Goal: Task Accomplishment & Management: Manage account settings

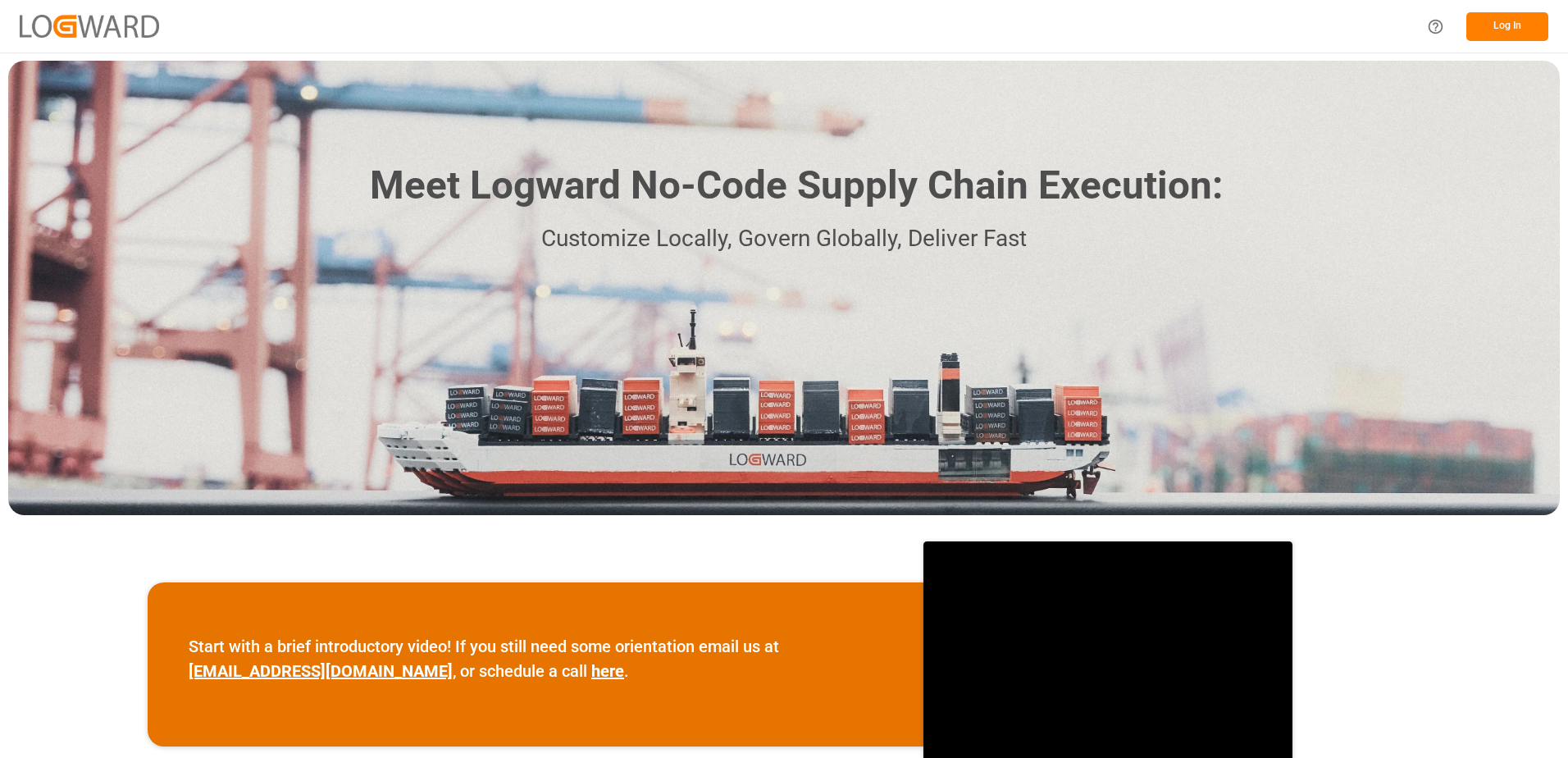
click at [1489, 34] on button "Log In" at bounding box center [1507, 26] width 82 height 29
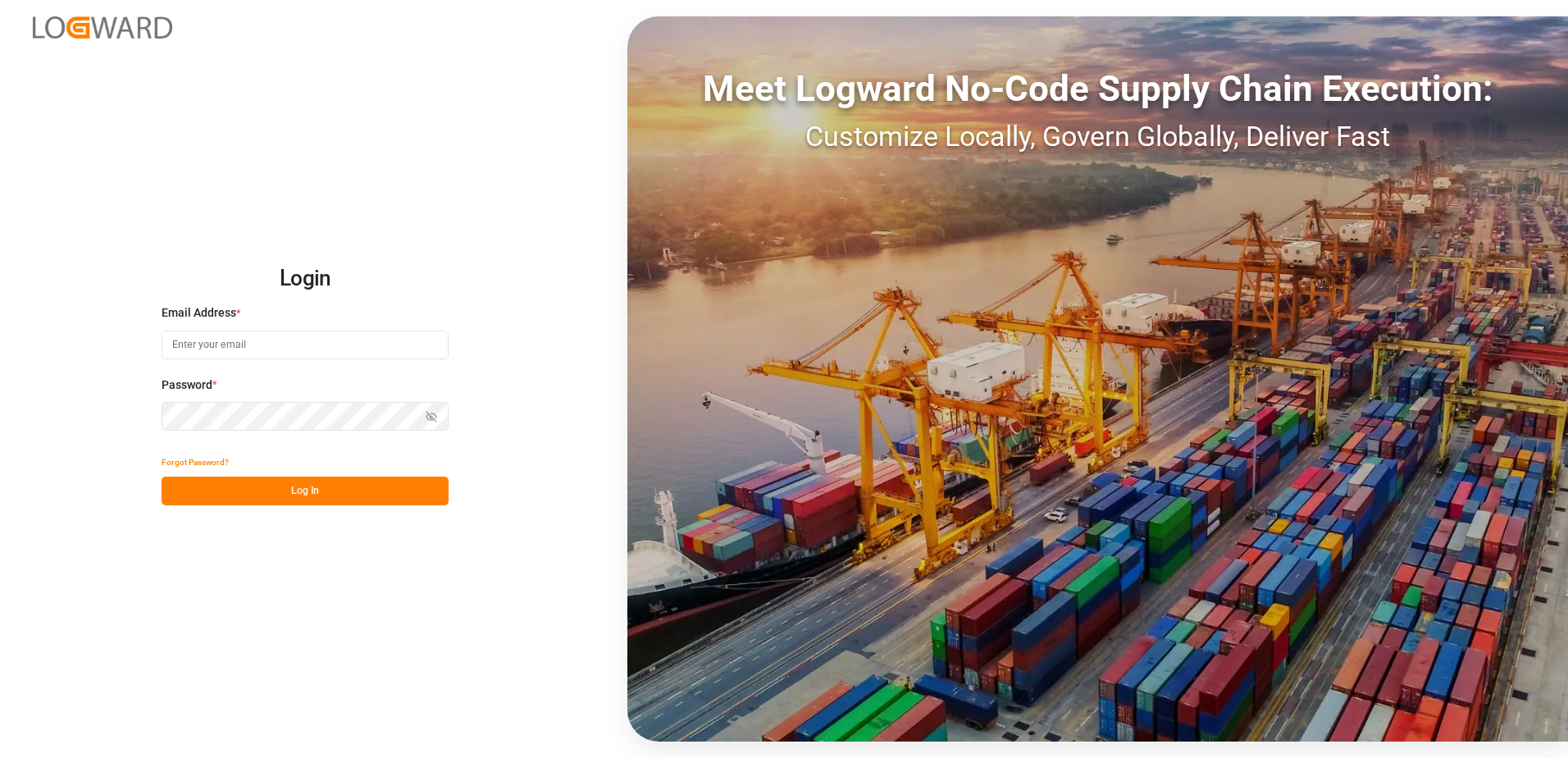
click at [283, 341] on input at bounding box center [305, 344] width 287 height 29
type input "m"
type input "[PERSON_NAME][EMAIL_ADDRESS][DOMAIN_NAME]"
click at [428, 413] on icon "button" at bounding box center [432, 416] width 10 height 10
click at [306, 487] on button "Log In" at bounding box center [305, 491] width 287 height 29
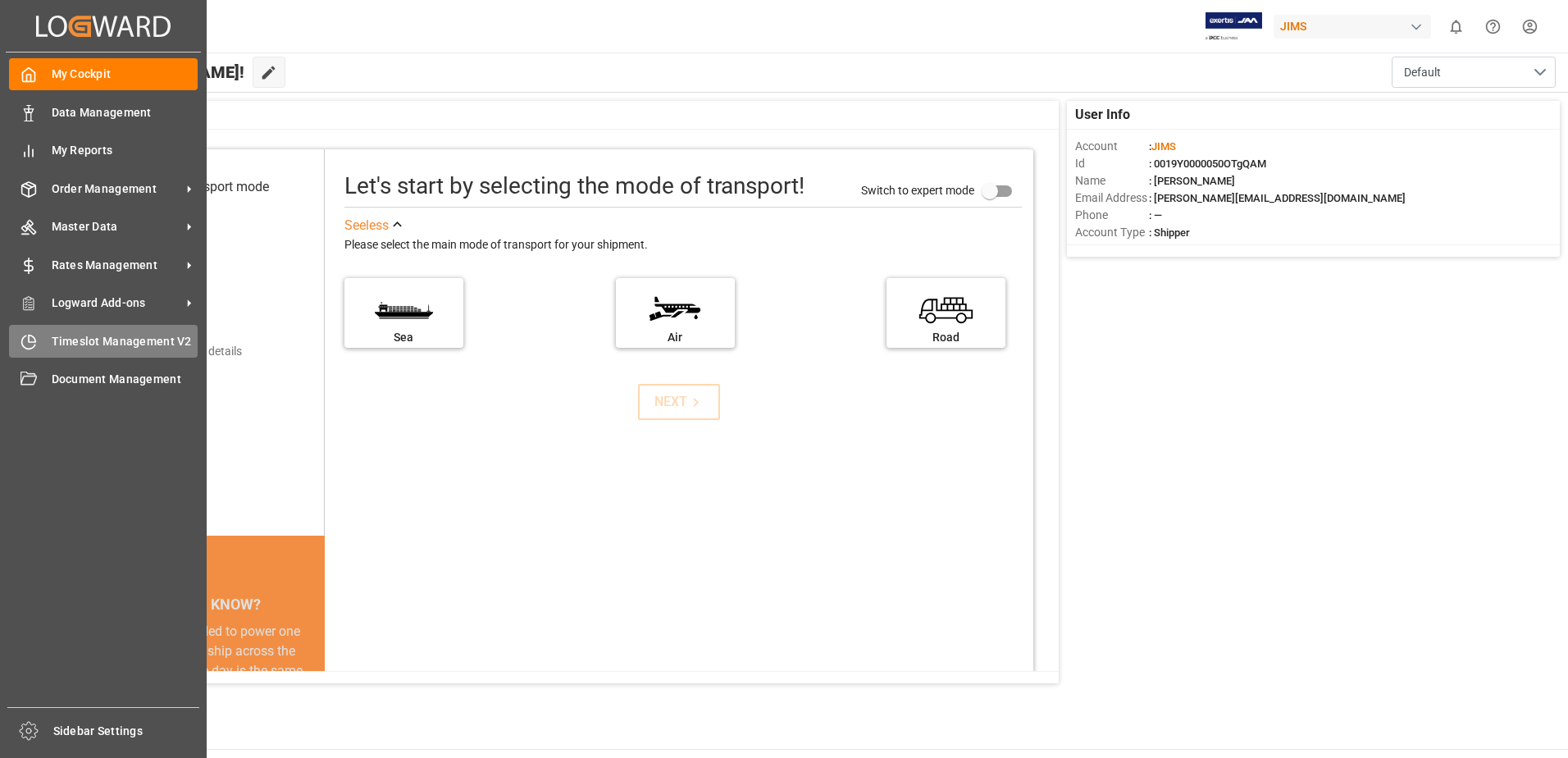
click at [34, 341] on icon at bounding box center [32, 337] width 6 height 6
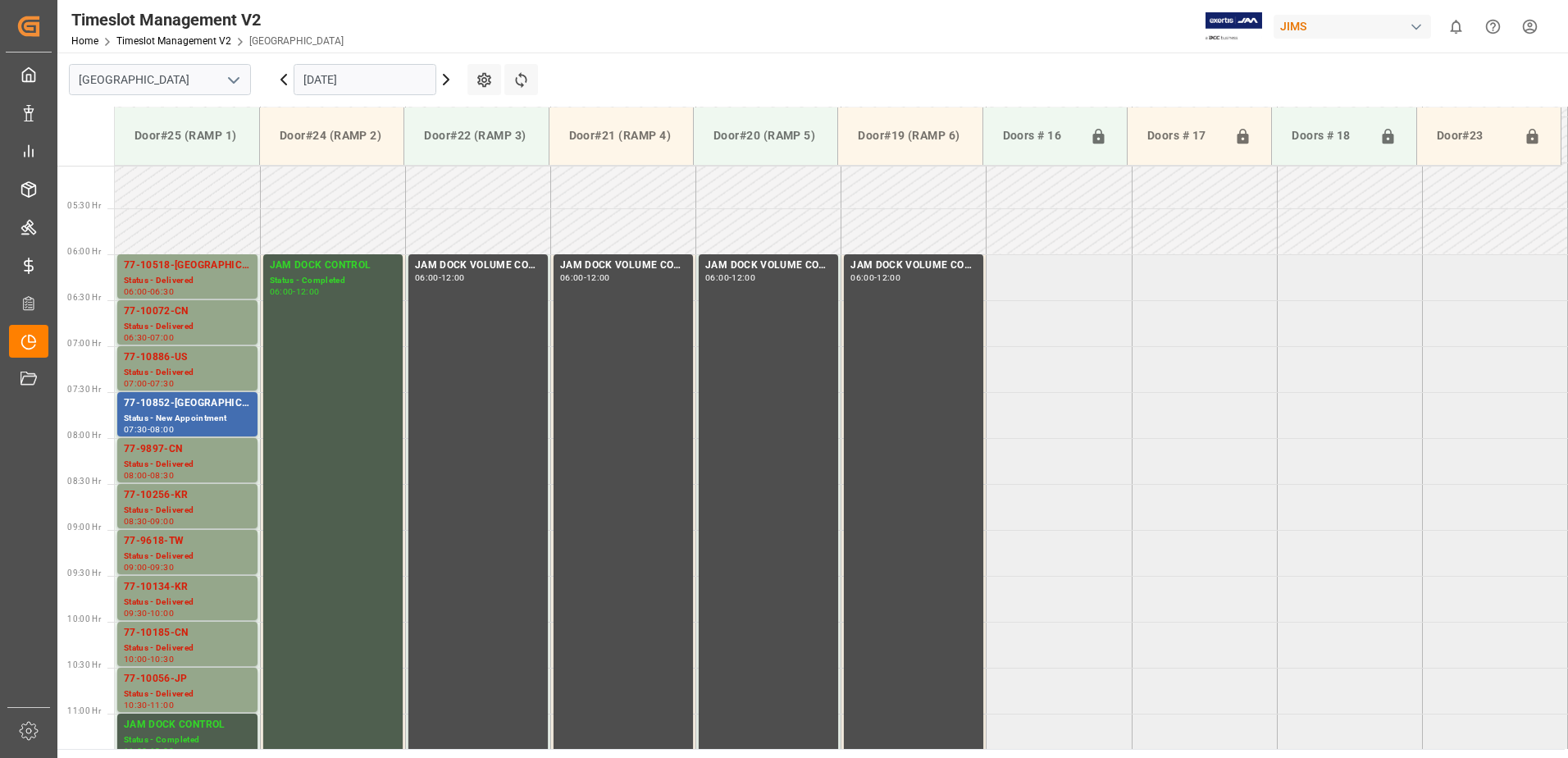
scroll to position [446, 0]
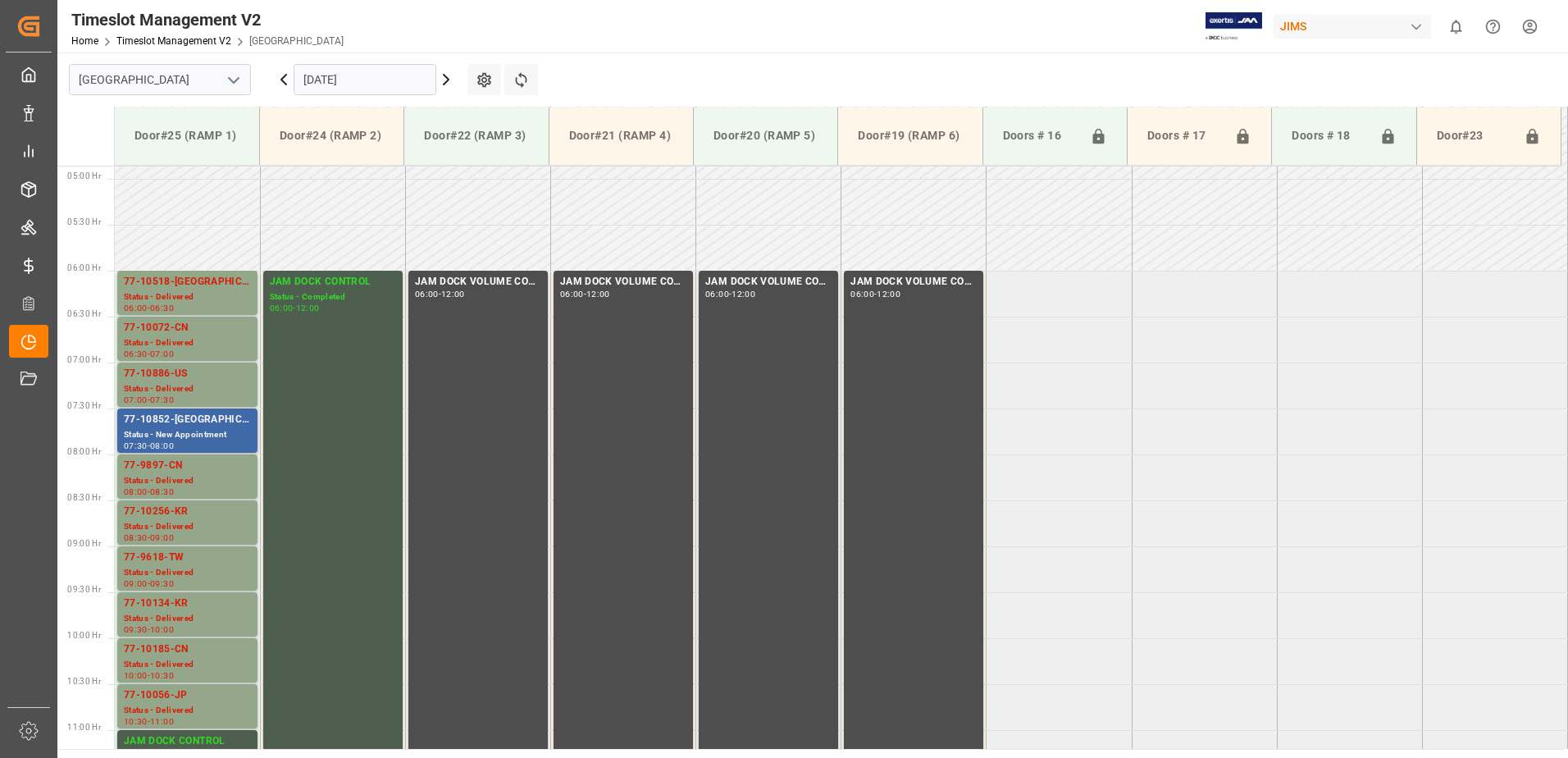
click at [215, 421] on div "77-10852-[GEOGRAPHIC_DATA]" at bounding box center [187, 419] width 127 height 17
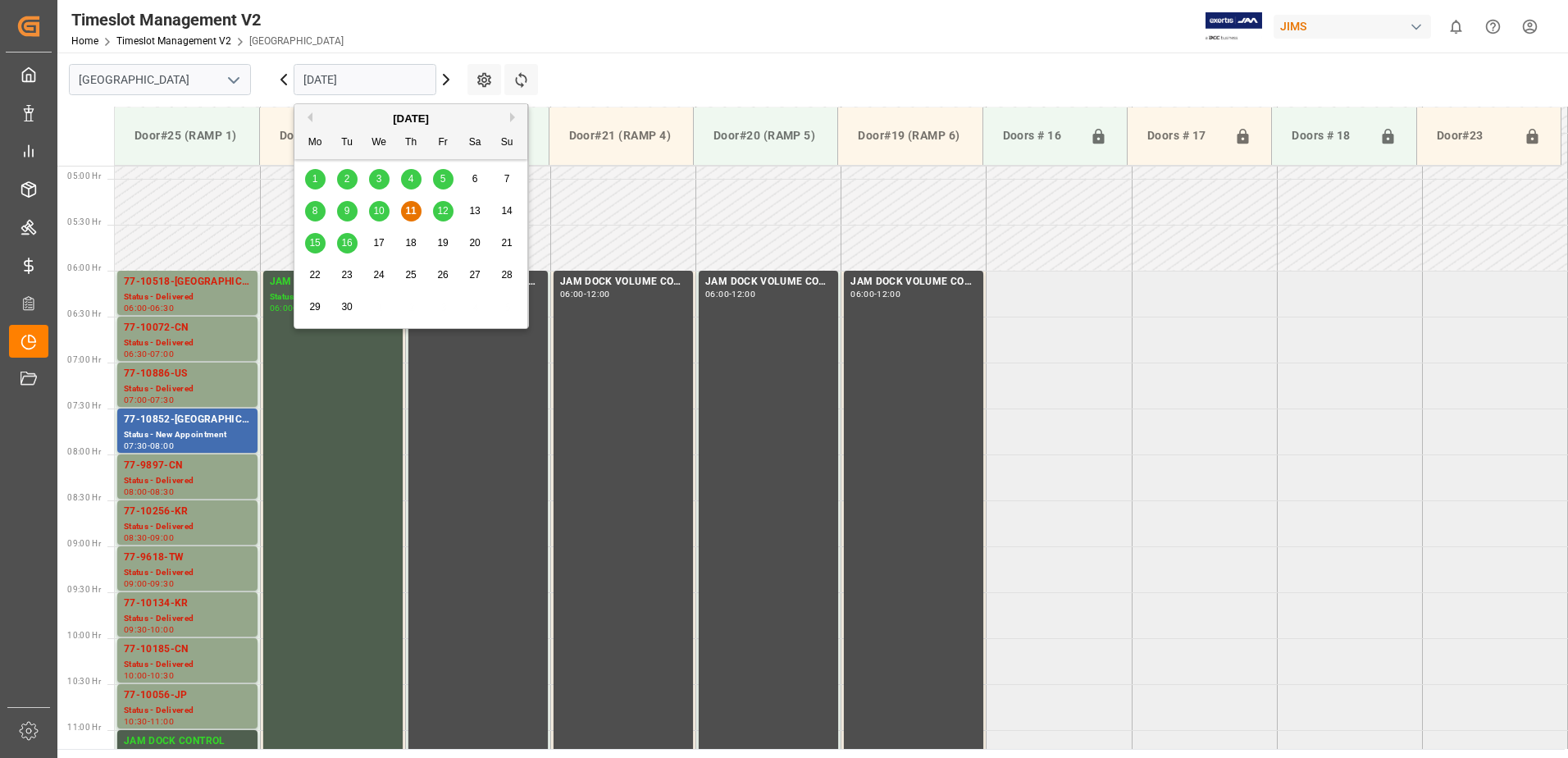
click at [388, 83] on input "[DATE]" at bounding box center [366, 79] width 143 height 31
click at [448, 214] on span "12" at bounding box center [442, 210] width 11 height 11
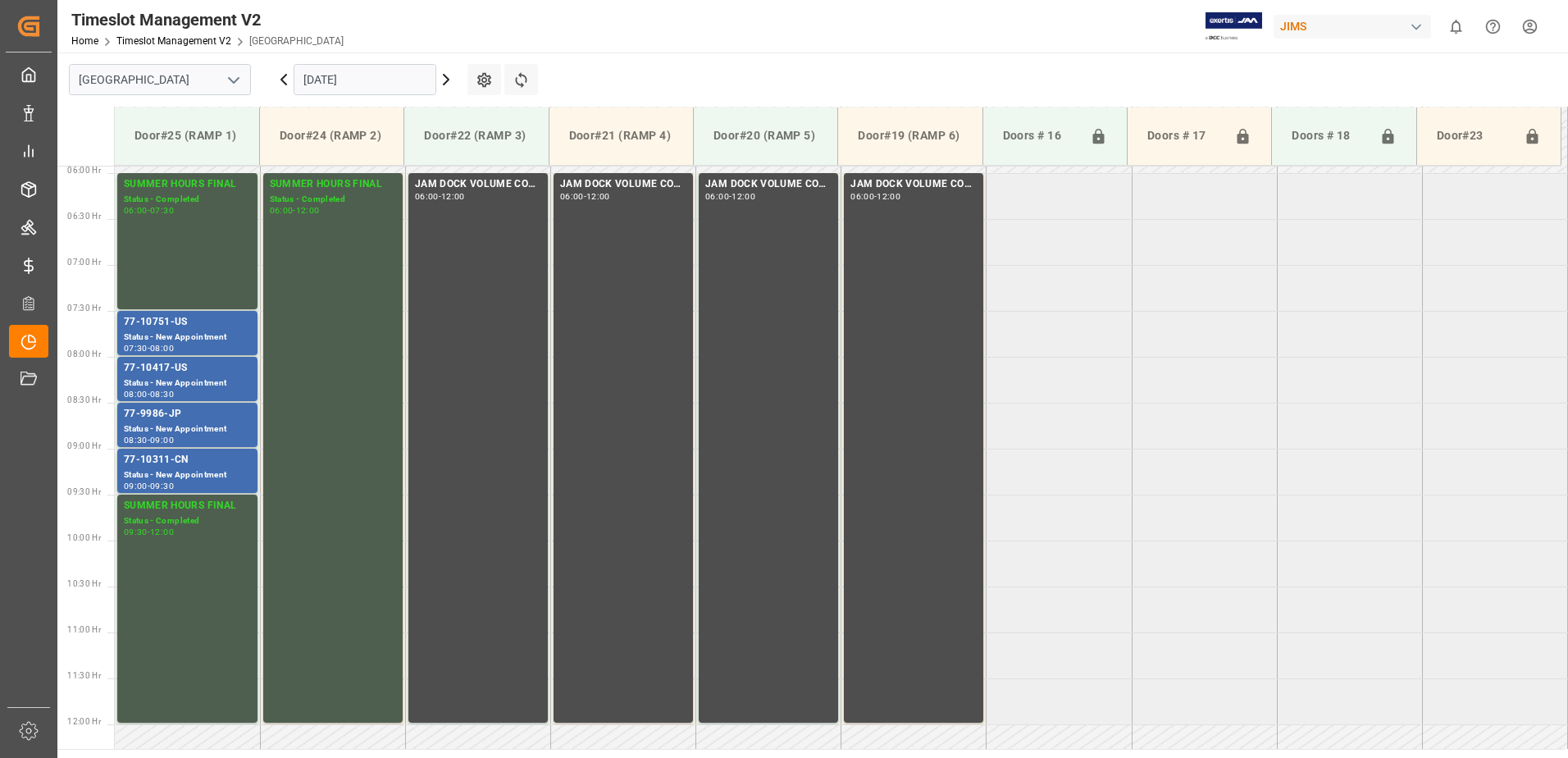
scroll to position [528, 0]
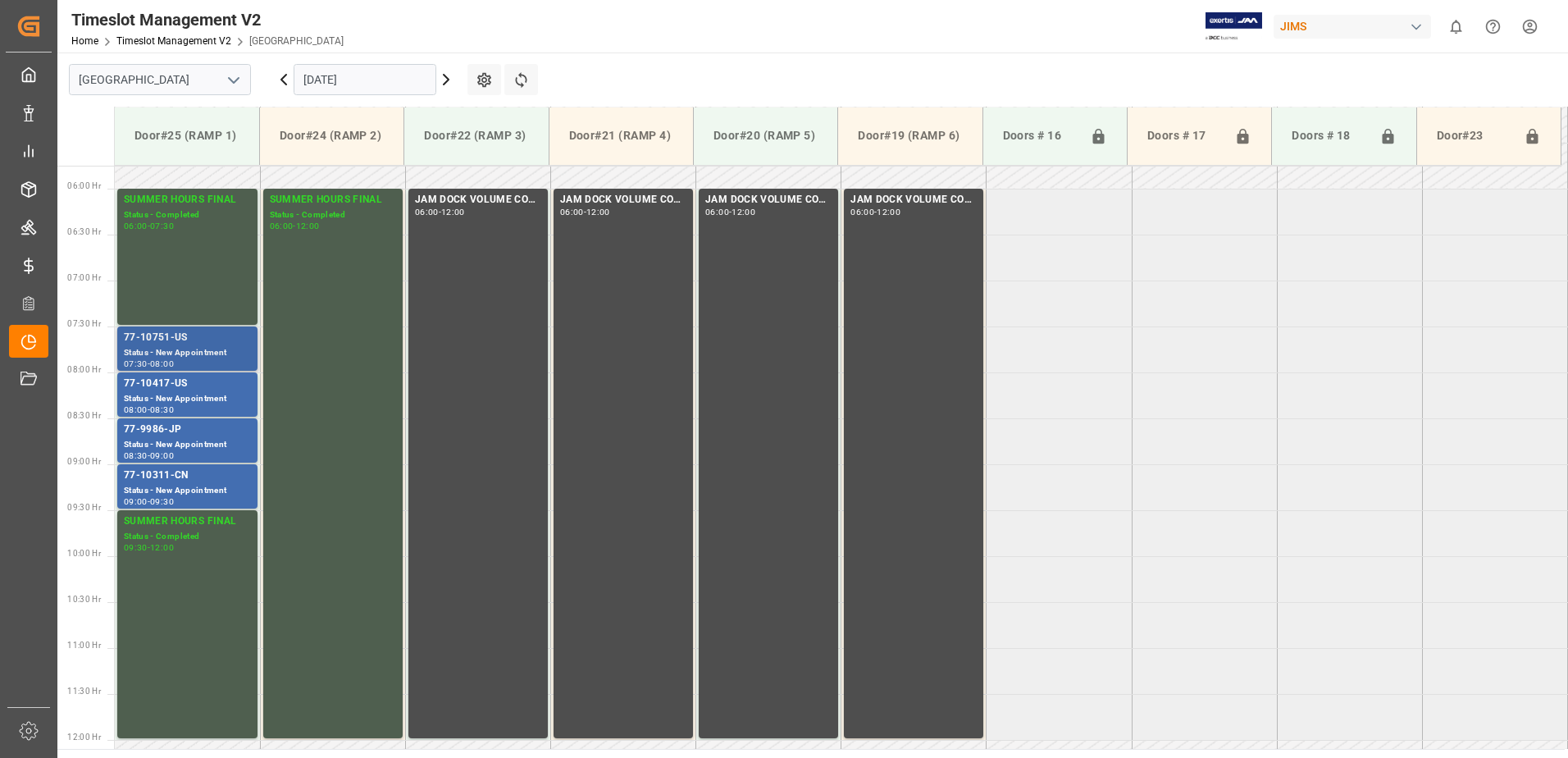
click at [202, 340] on div "77-10751-US" at bounding box center [187, 338] width 127 height 17
click at [199, 387] on div "77-10417-US" at bounding box center [187, 384] width 127 height 17
click at [221, 432] on div "77-9986-JP" at bounding box center [187, 430] width 127 height 17
click at [235, 487] on div "Status - New Appointment" at bounding box center [187, 491] width 127 height 14
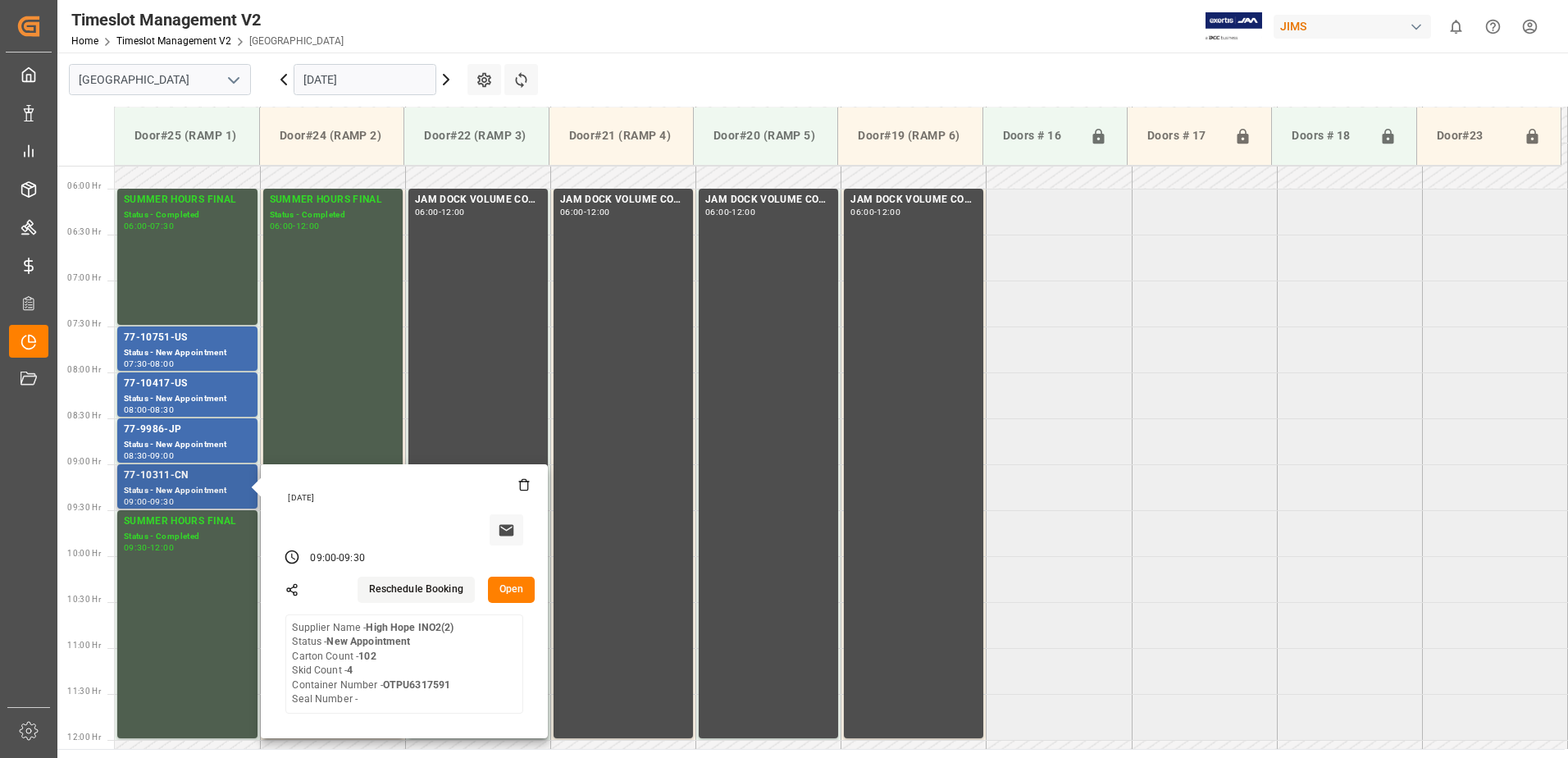
scroll to position [446, 0]
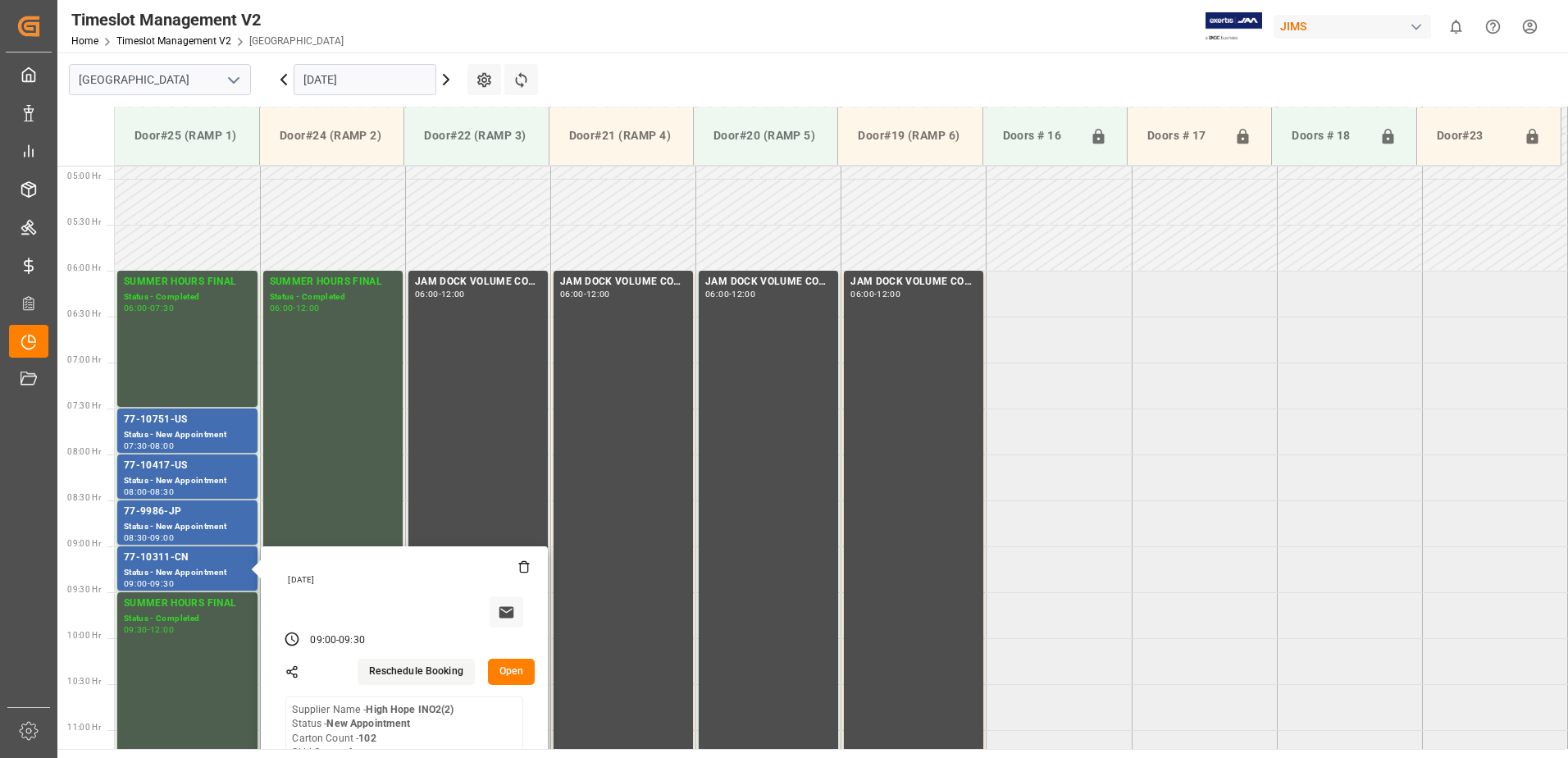
click at [388, 73] on input "[DATE]" at bounding box center [366, 79] width 143 height 31
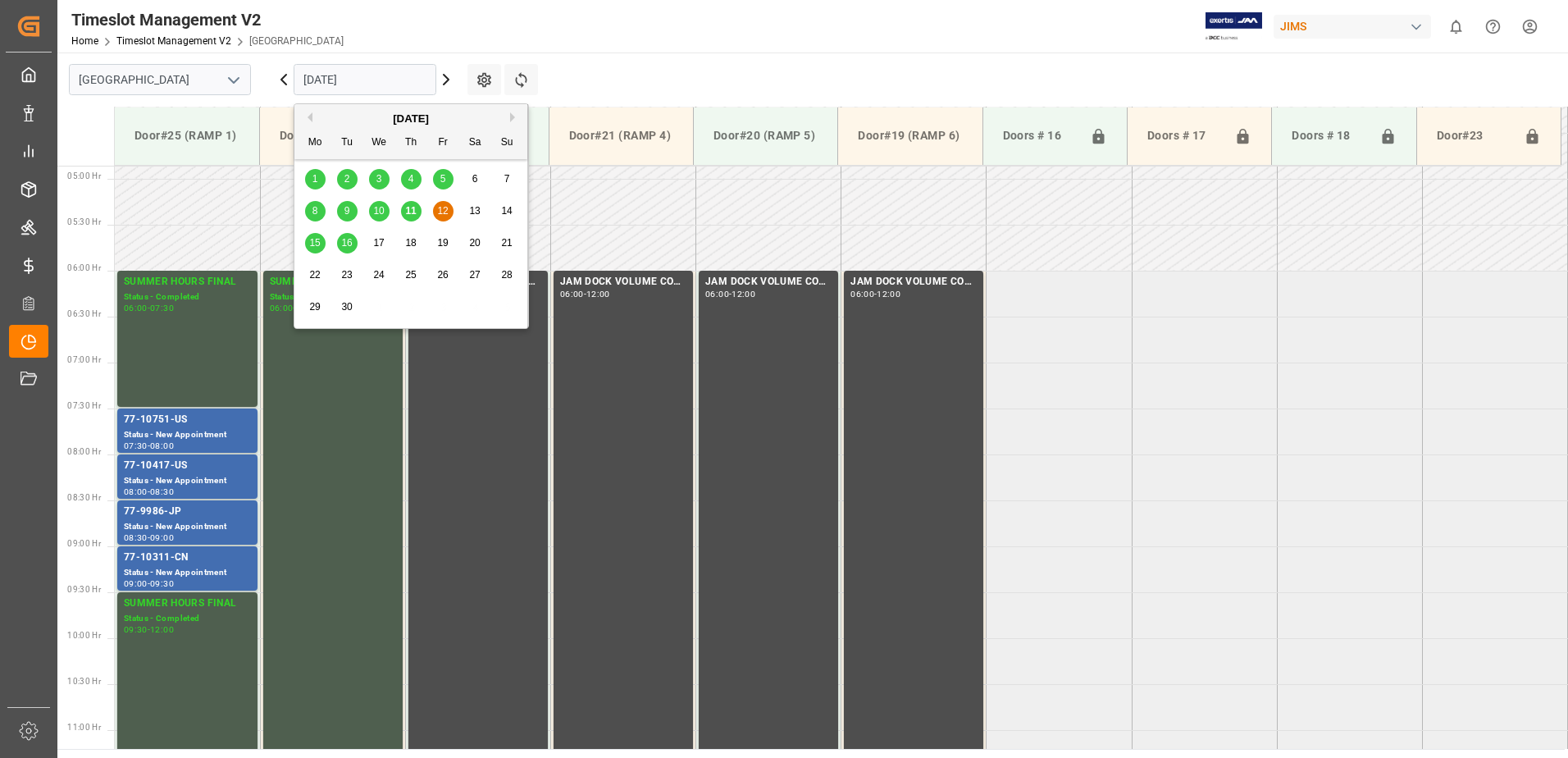
click at [317, 244] on span "15" at bounding box center [314, 243] width 11 height 11
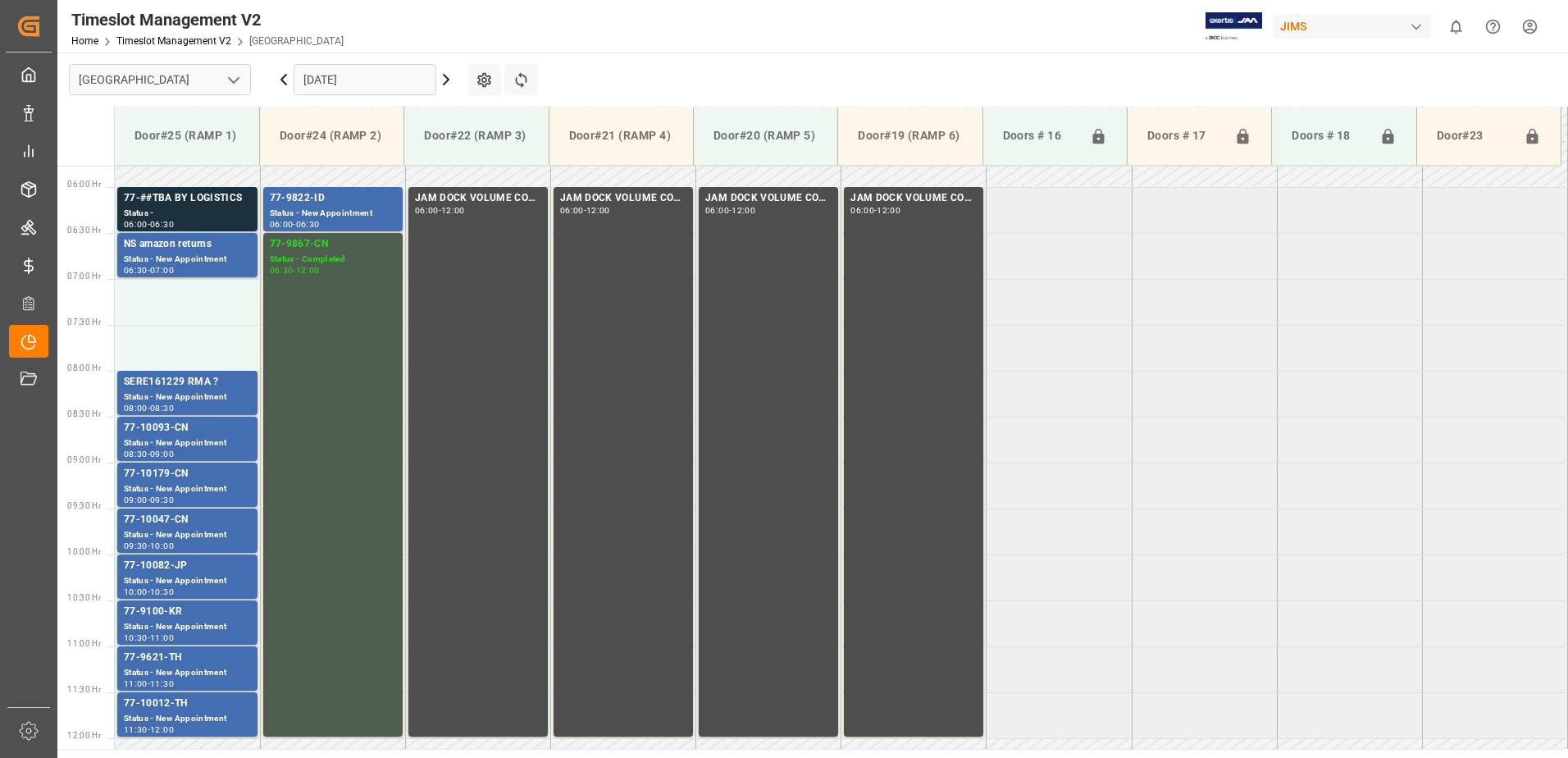
scroll to position [528, 0]
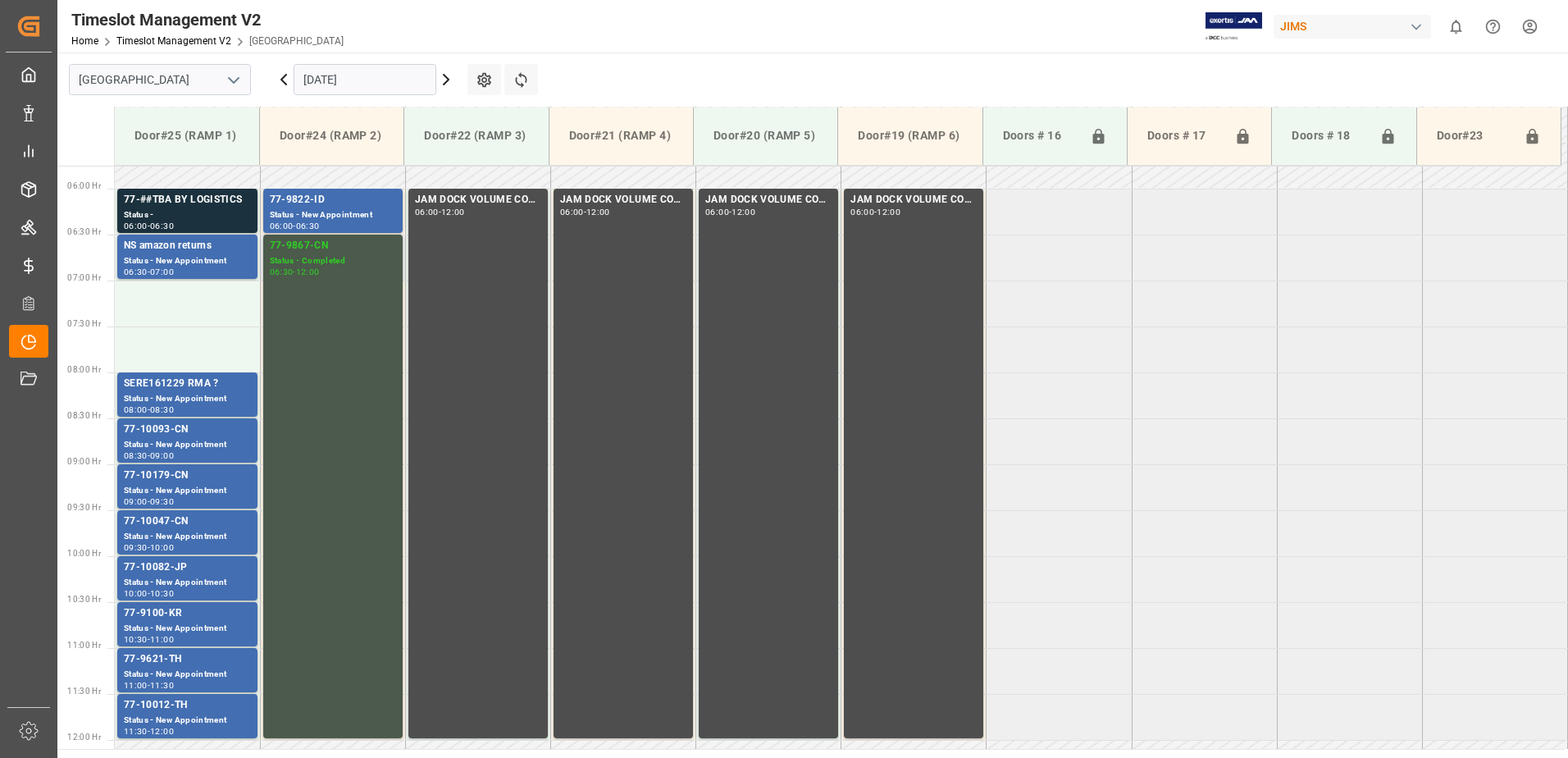
click at [352, 380] on div "77-9867-CN Status - Completed 06:30 - 12:00" at bounding box center [333, 485] width 126 height 497
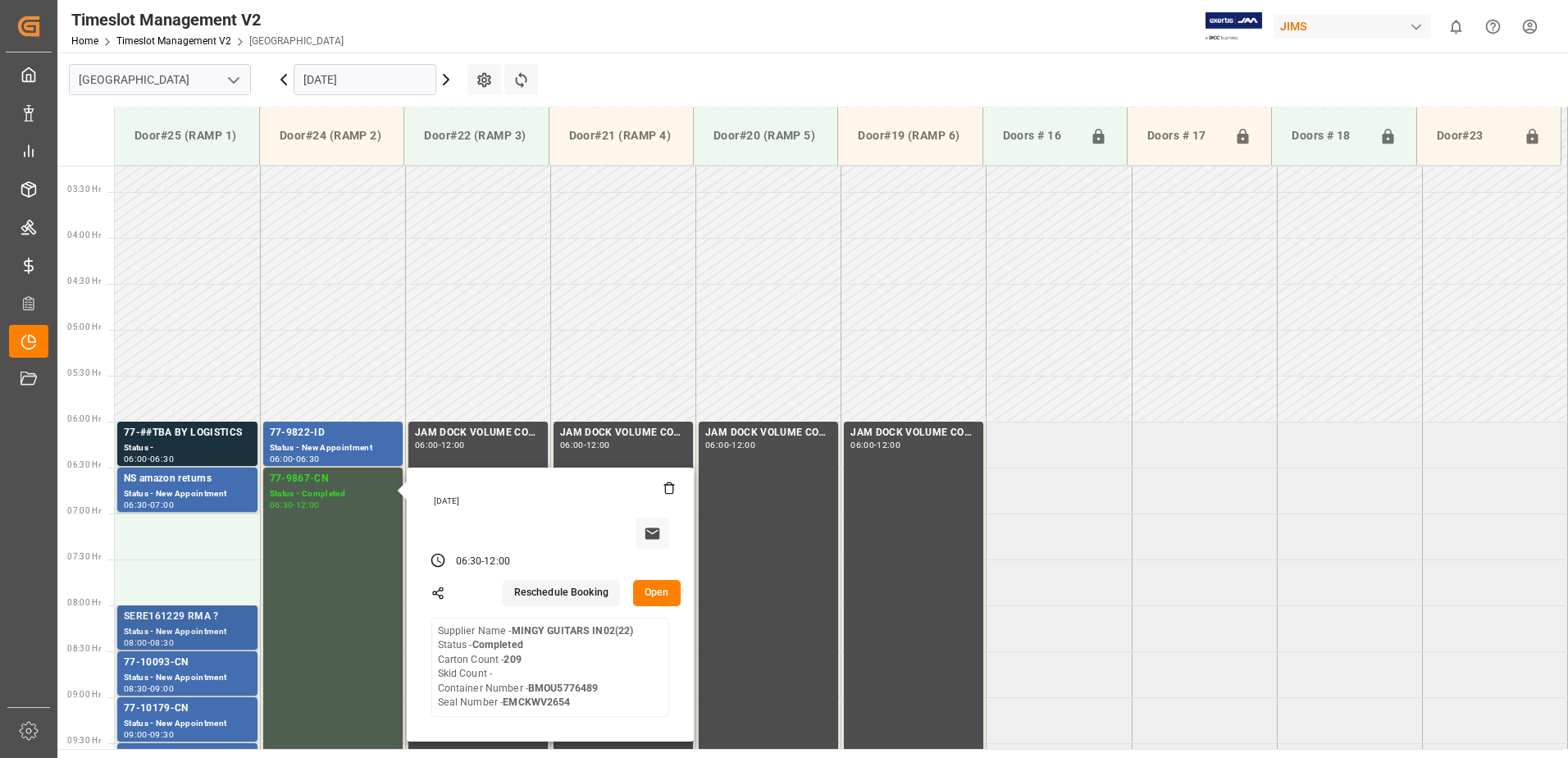
scroll to position [282, 0]
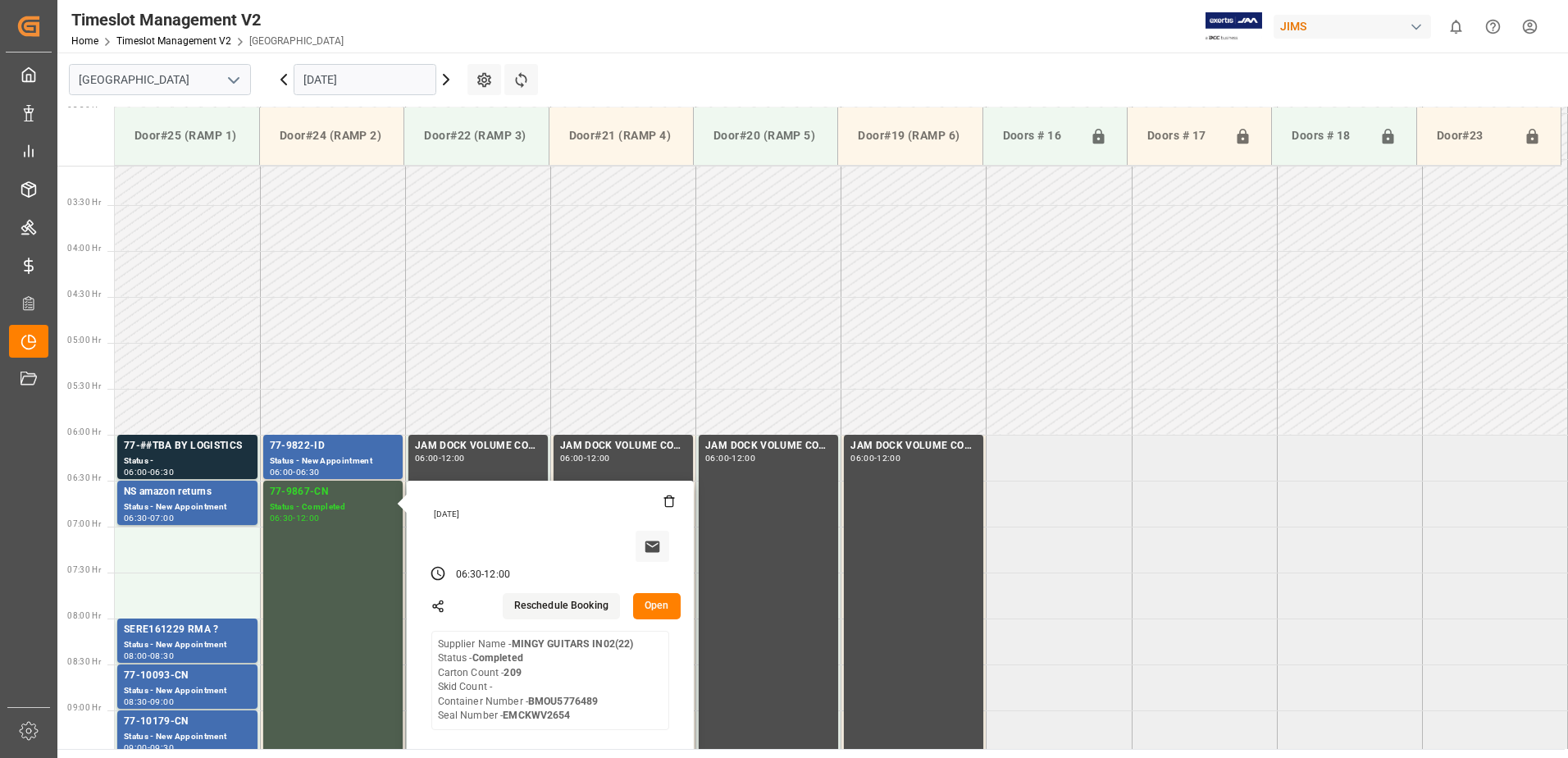
click at [381, 80] on input "[DATE]" at bounding box center [366, 79] width 143 height 31
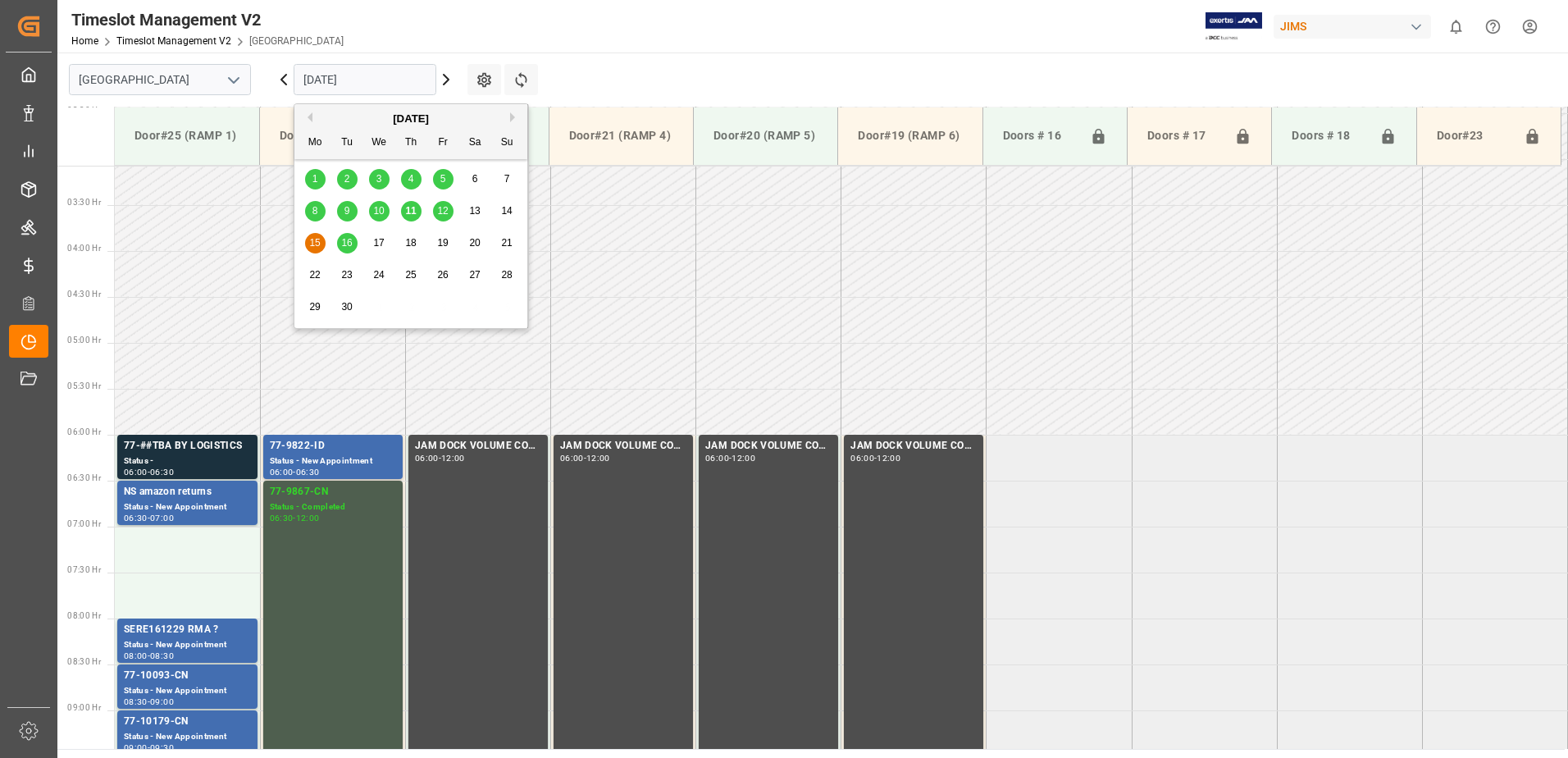
click at [343, 242] on span "16" at bounding box center [347, 243] width 11 height 11
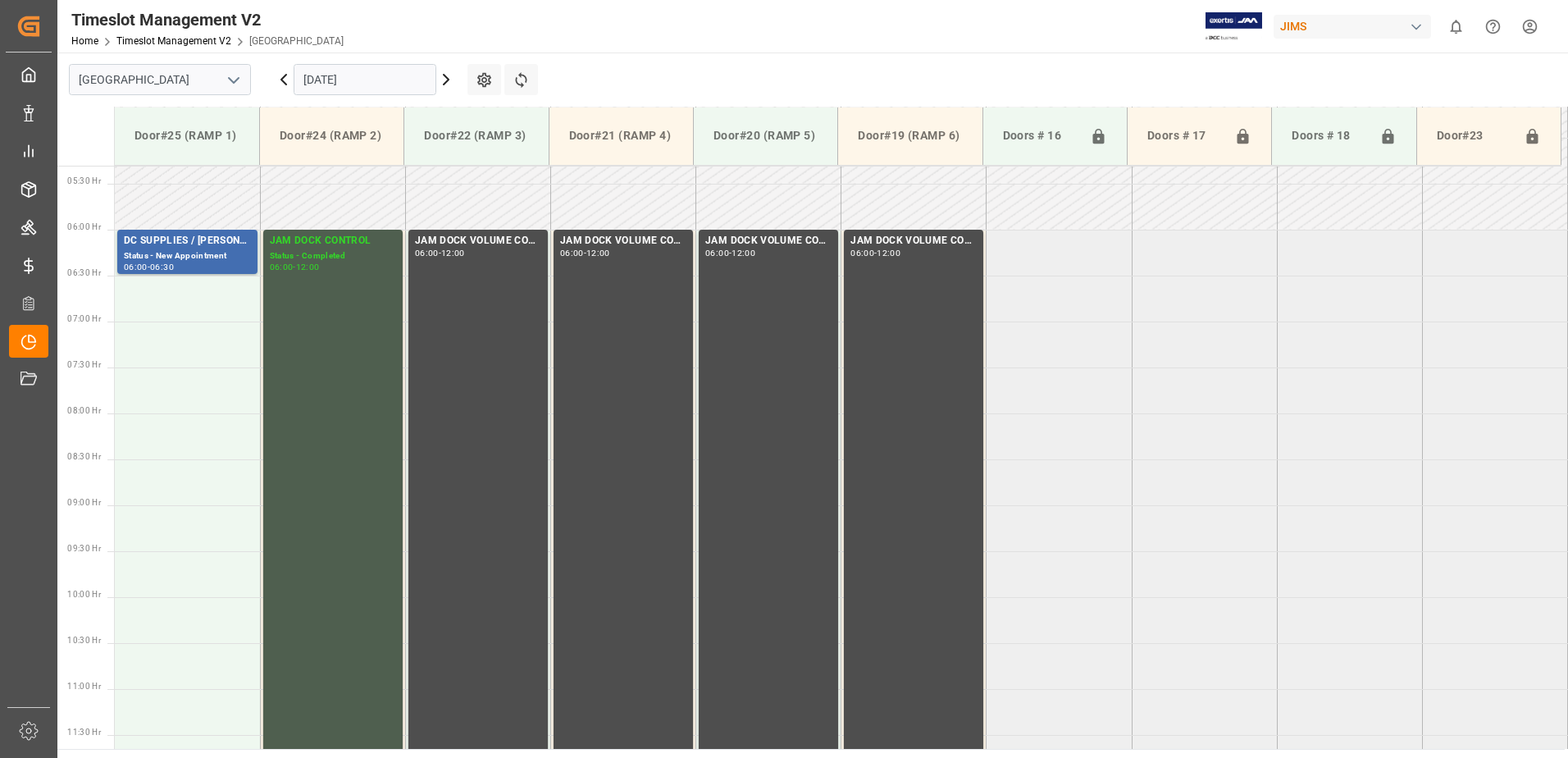
scroll to position [446, 0]
